Goal: Transaction & Acquisition: Purchase product/service

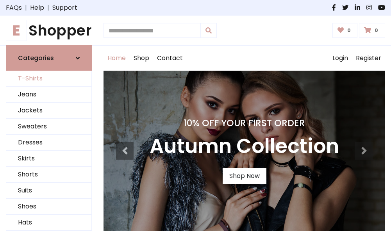
click at [49, 79] on link "T-Shirts" at bounding box center [48, 79] width 85 height 16
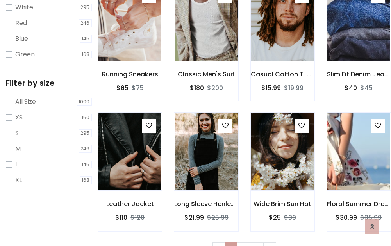
scroll to position [14, 0]
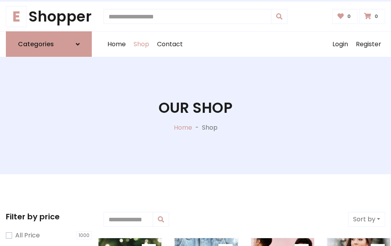
click at [196, 115] on h1 "Our Shop" at bounding box center [196, 107] width 74 height 17
click at [244, 44] on div "Home Shop Contact Log out Login Register" at bounding box center [245, 44] width 282 height 25
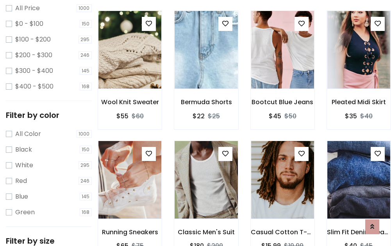
scroll to position [227, 0]
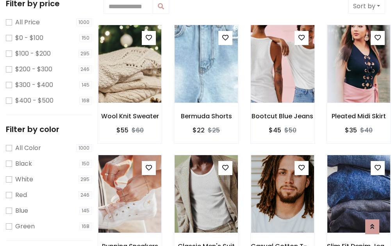
click at [283, 64] on img at bounding box center [282, 64] width 75 height 188
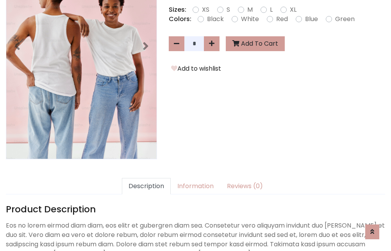
scroll to position [191, 0]
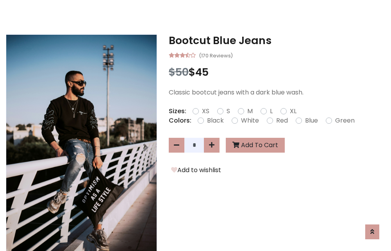
click at [277, 41] on h3 "Bootcut Blue Jeans" at bounding box center [277, 40] width 217 height 13
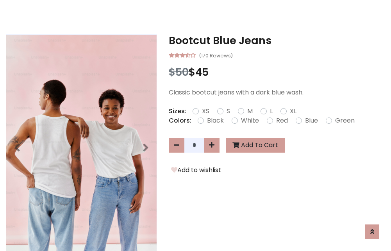
click at [277, 41] on h3 "Bootcut Blue Jeans" at bounding box center [277, 40] width 217 height 13
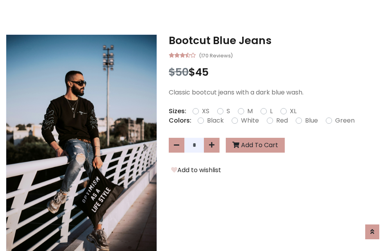
click at [277, 41] on h3 "Bootcut Blue Jeans" at bounding box center [277, 40] width 217 height 13
